Goal: Task Accomplishment & Management: Use online tool/utility

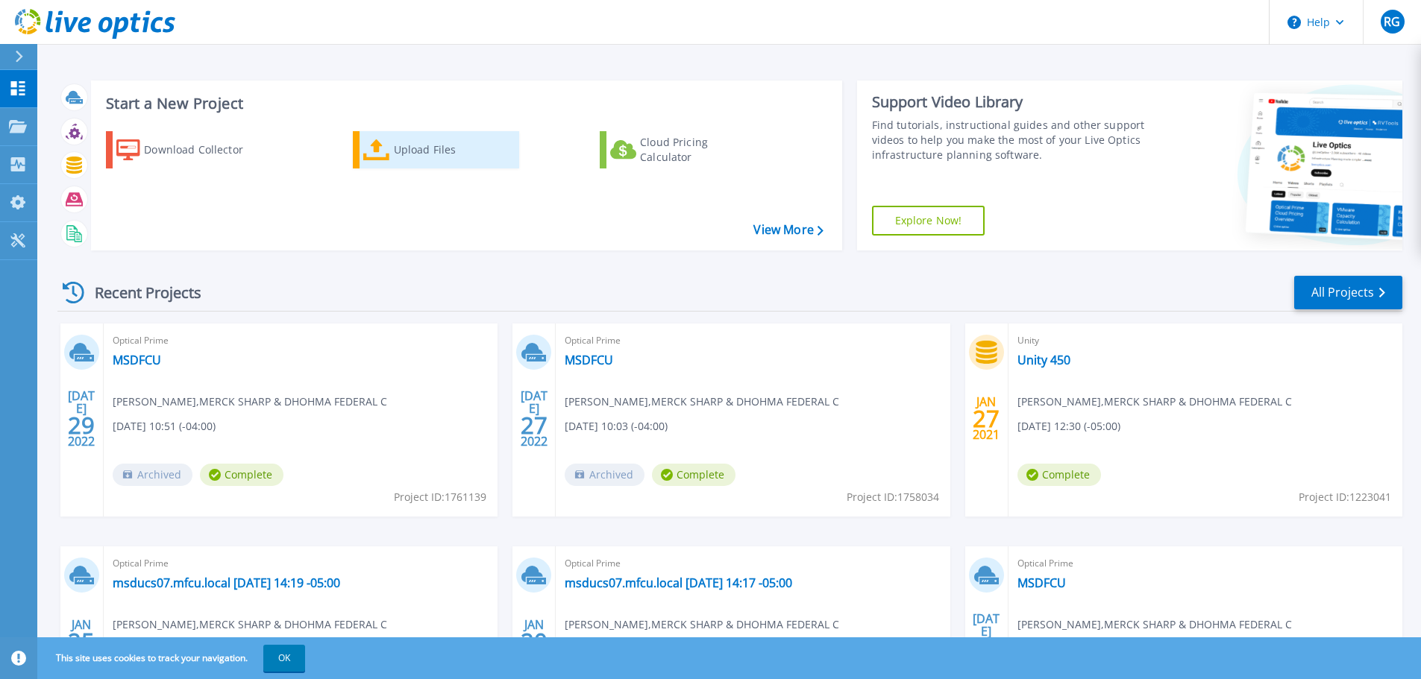
click at [406, 150] on div "Upload Files" at bounding box center [453, 150] width 119 height 30
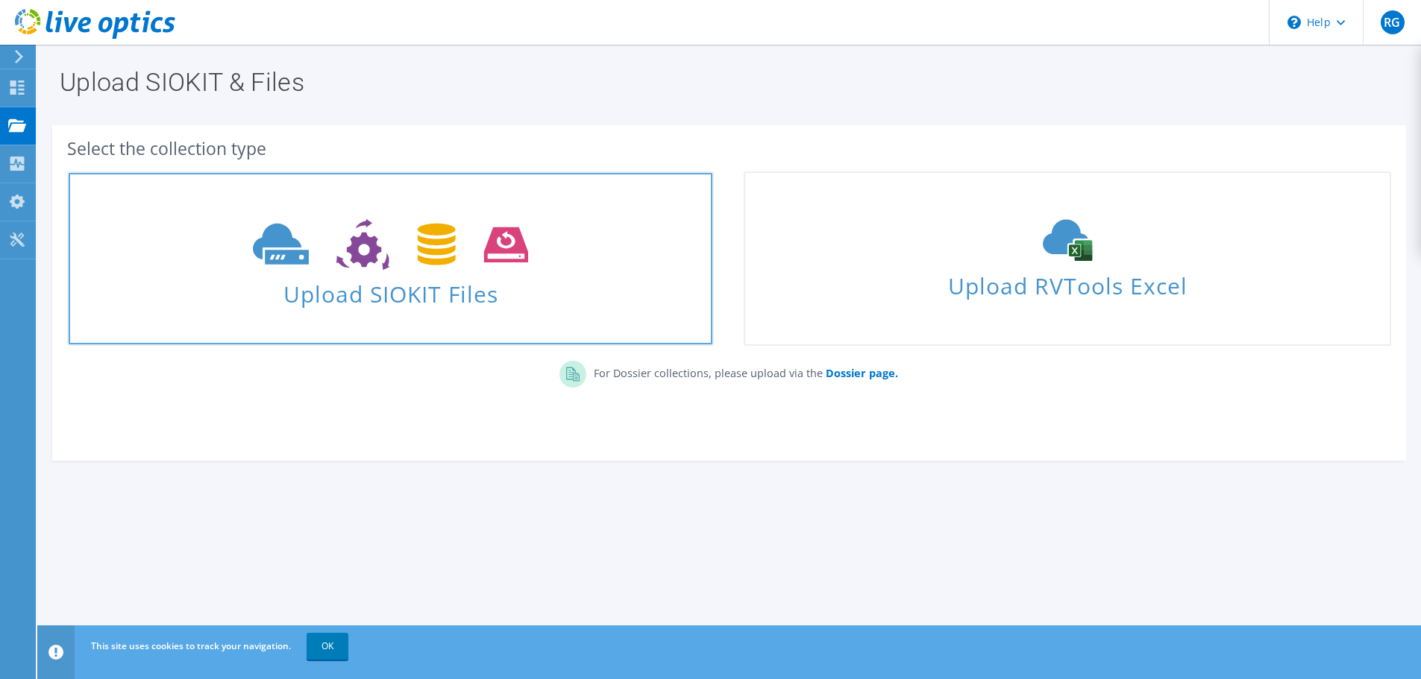
click at [363, 295] on span "Upload SIOKIT Files" at bounding box center [391, 290] width 644 height 32
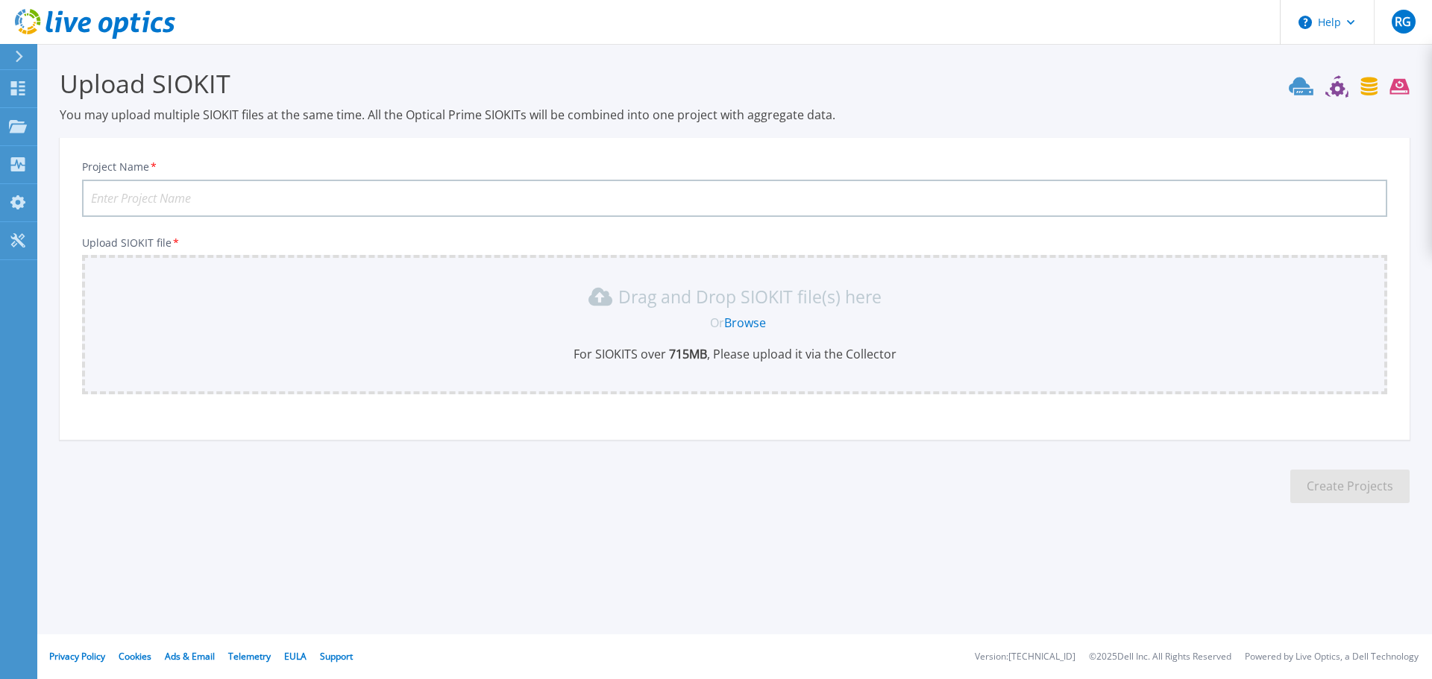
click at [750, 322] on link "Browse" at bounding box center [745, 323] width 42 height 16
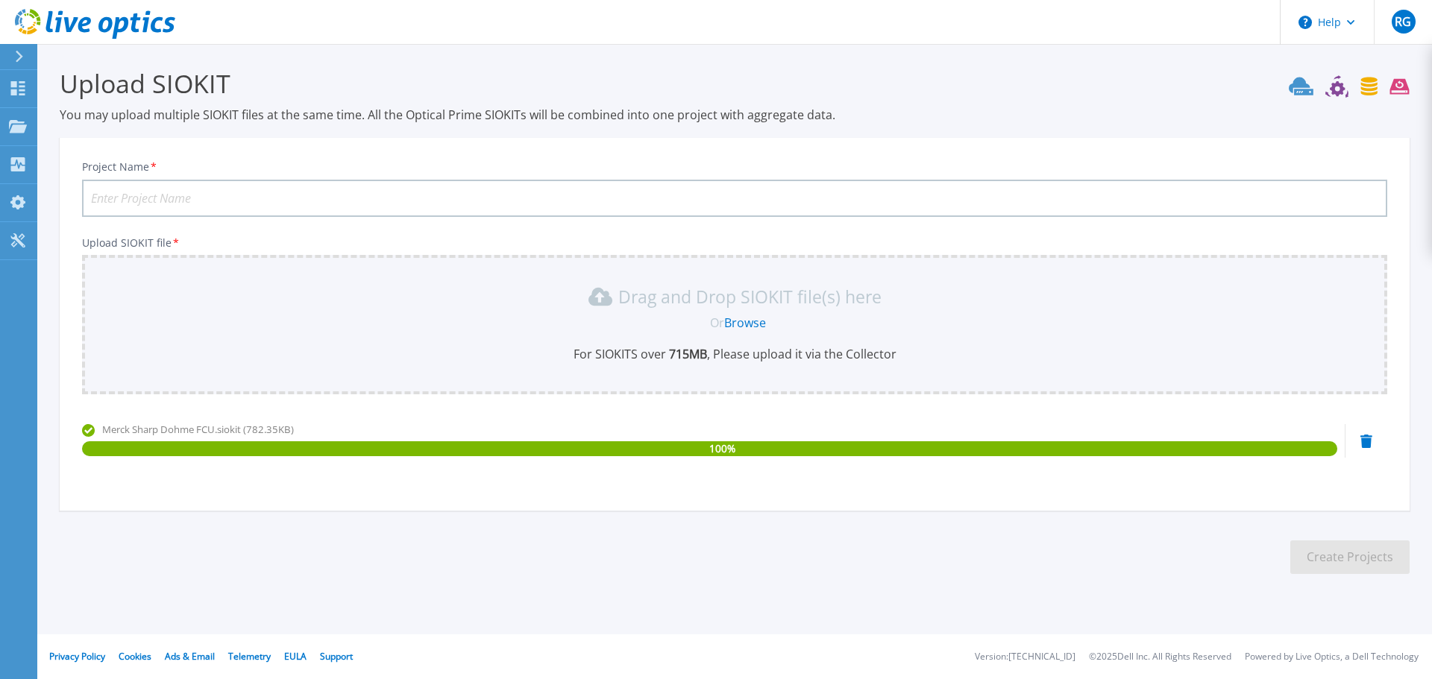
click at [1084, 526] on section "Upload SIOKIT You may upload multiple SIOKIT files at the same time. All the Op…" at bounding box center [734, 326] width 1395 height 564
click at [253, 190] on input "Project Name *" at bounding box center [734, 198] width 1305 height 37
type input "MSDFCU"
click at [1340, 556] on button "Create Projects" at bounding box center [1349, 558] width 119 height 34
